Goal: Obtain resource: Download file/media

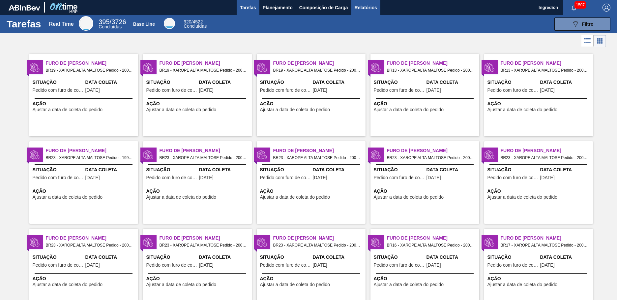
click at [365, 7] on span "Relatórios" at bounding box center [366, 8] width 22 height 8
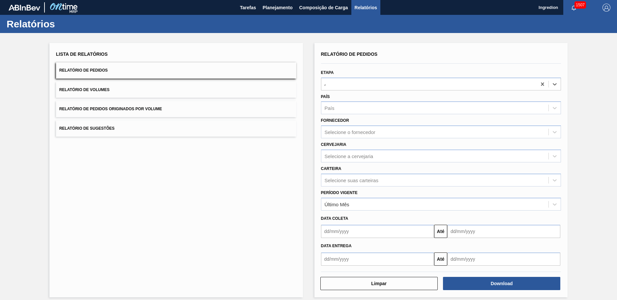
type input "Aguardando Faturamento"
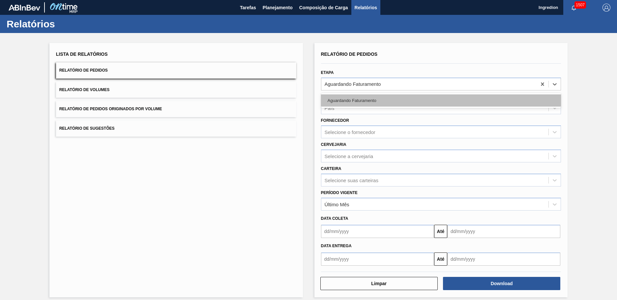
click at [440, 100] on div "Aguardando Faturamento" at bounding box center [441, 100] width 240 height 12
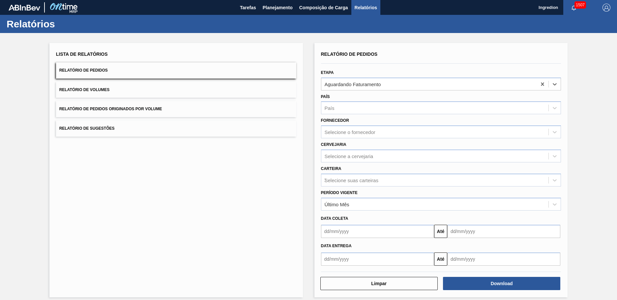
type input "Xarope"
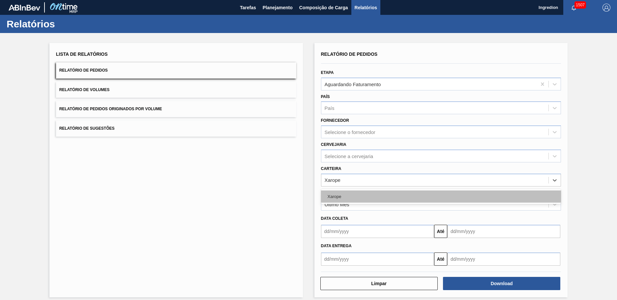
click at [440, 196] on div "Xarope" at bounding box center [441, 196] width 240 height 12
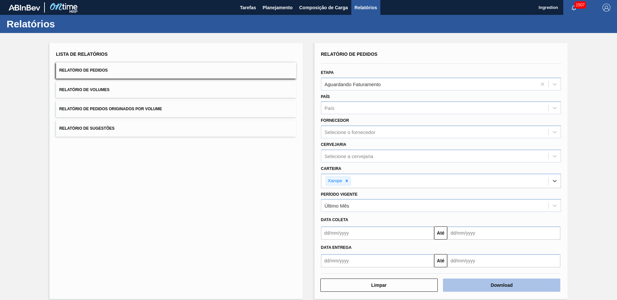
click at [501, 285] on button "Download" at bounding box center [501, 284] width 117 height 13
